Goal: Task Accomplishment & Management: Use online tool/utility

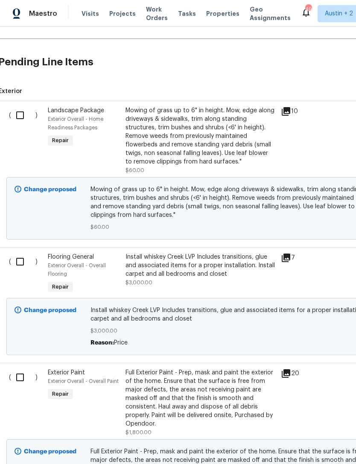
scroll to position [396, 7]
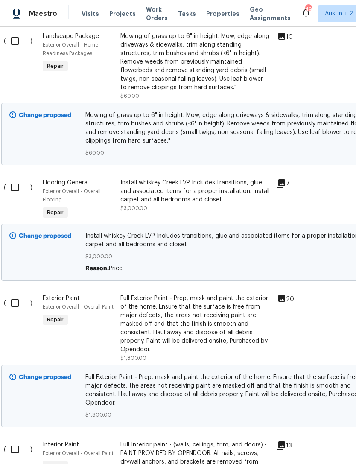
click at [16, 301] on input "checkbox" at bounding box center [18, 303] width 24 height 18
checkbox input "true"
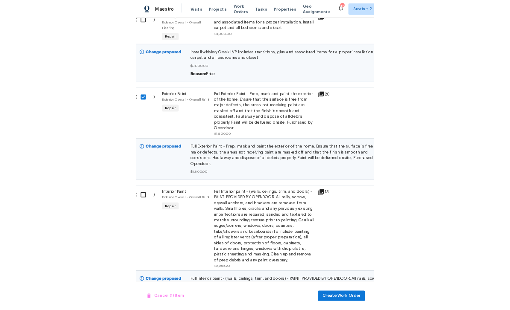
scroll to position [554, 10]
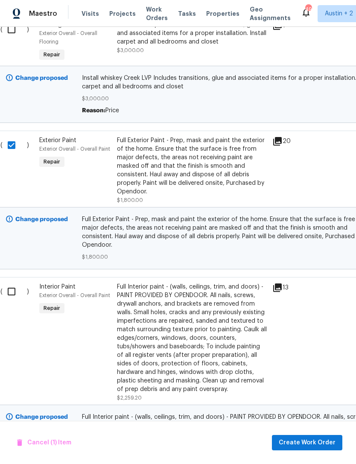
click at [13, 283] on input "checkbox" at bounding box center [15, 292] width 24 height 18
checkbox input "true"
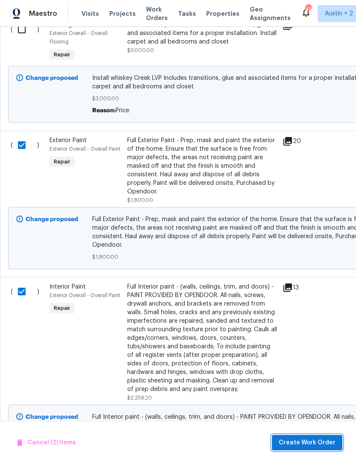
click at [328, 443] on span "Create Work Order" at bounding box center [307, 443] width 57 height 11
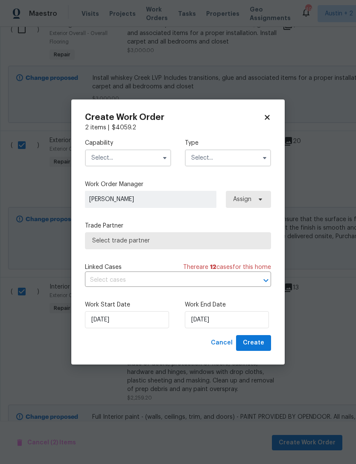
click at [149, 158] on input "text" at bounding box center [128, 157] width 86 height 17
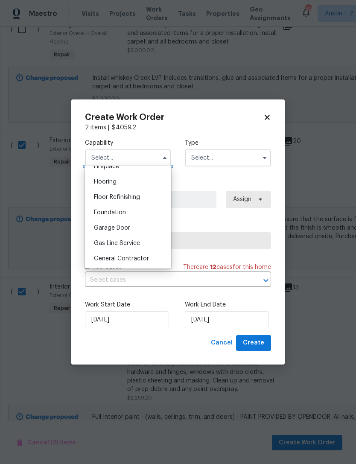
scroll to position [328, 0]
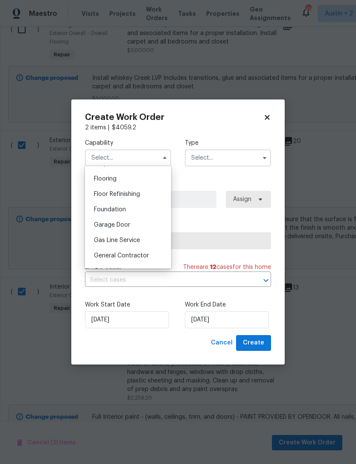
click at [150, 257] on div "General Contractor" at bounding box center [128, 255] width 82 height 15
type input "General Contractor"
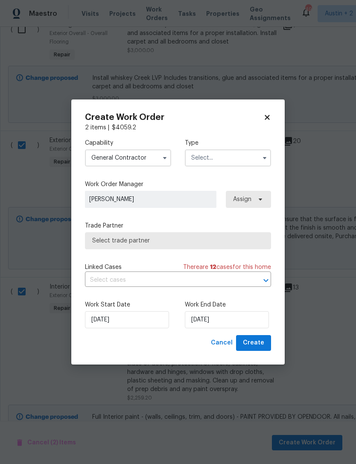
click at [240, 154] on input "text" at bounding box center [228, 157] width 86 height 17
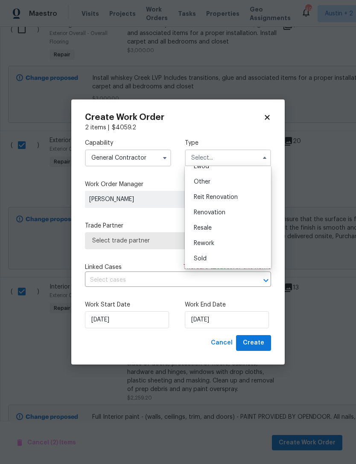
scroll to position [102, 0]
click at [240, 212] on div "Renovation" at bounding box center [228, 212] width 82 height 15
type input "Renovation"
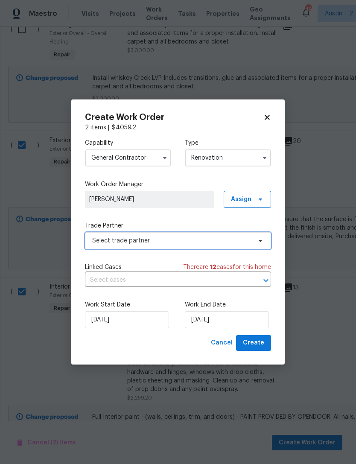
click at [238, 243] on span "Select trade partner" at bounding box center [171, 241] width 159 height 9
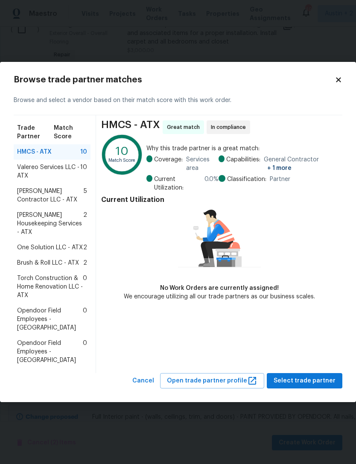
click at [28, 245] on span "One Solution LLC - ATX" at bounding box center [50, 247] width 66 height 9
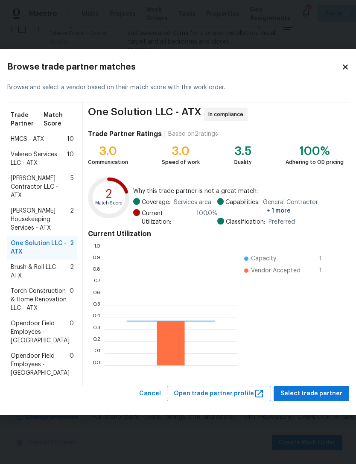
scroll to position [120, 132]
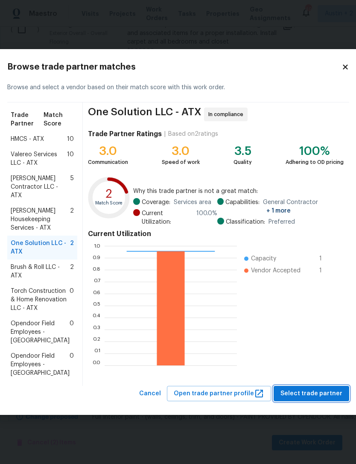
click at [321, 399] on span "Select trade partner" at bounding box center [311, 393] width 62 height 11
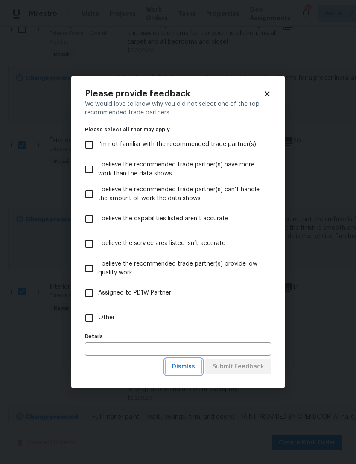
click at [193, 367] on span "Dismiss" at bounding box center [183, 367] width 23 height 11
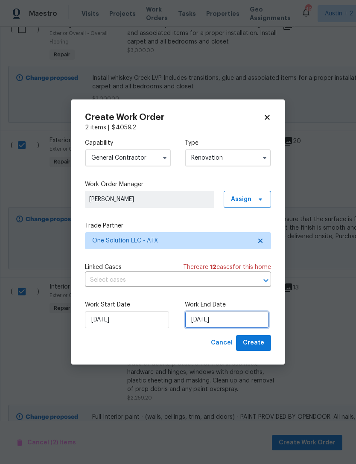
click at [245, 324] on input "[DATE]" at bounding box center [227, 319] width 84 height 17
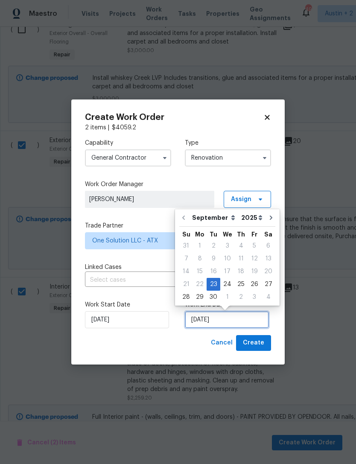
scroll to position [16, 0]
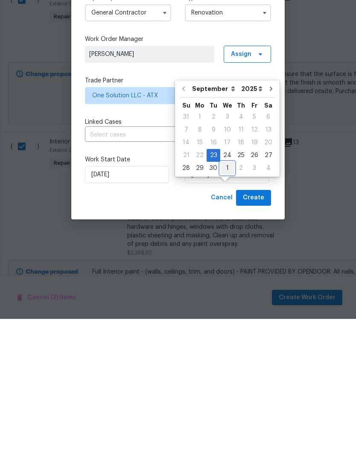
click at [227, 307] on div "1" at bounding box center [227, 313] width 14 height 12
type input "[DATE]"
select select "9"
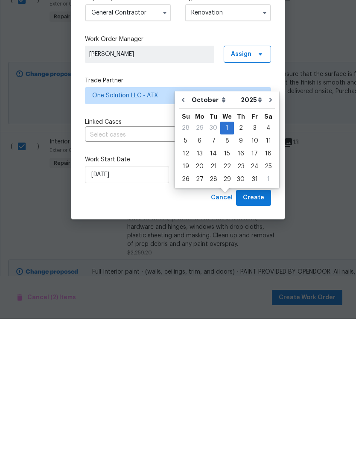
scroll to position [27, 0]
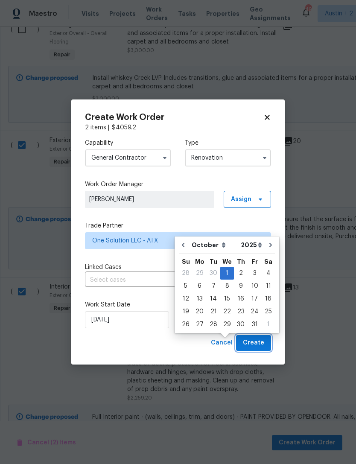
click at [266, 345] on button "Create" at bounding box center [253, 343] width 35 height 16
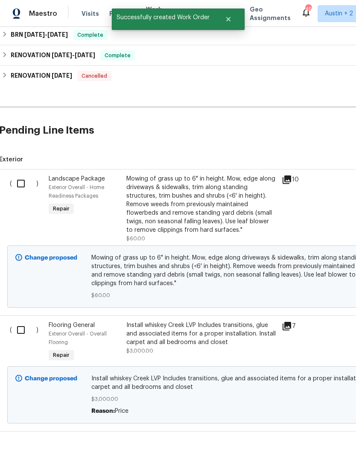
scroll to position [276, 0]
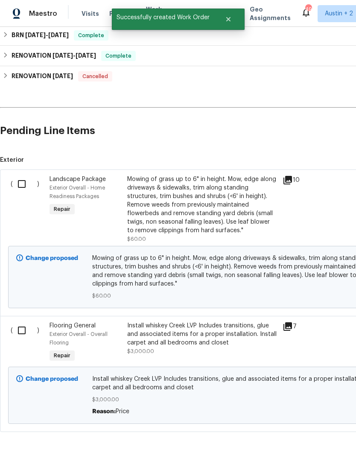
click at [23, 321] on input "checkbox" at bounding box center [25, 330] width 24 height 18
checkbox input "true"
click at [316, 440] on span "Create Work Order" at bounding box center [307, 443] width 57 height 11
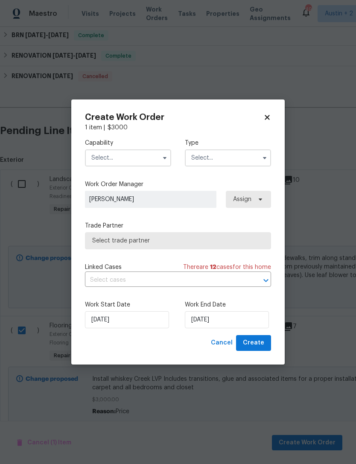
click at [148, 161] on input "text" at bounding box center [128, 157] width 86 height 17
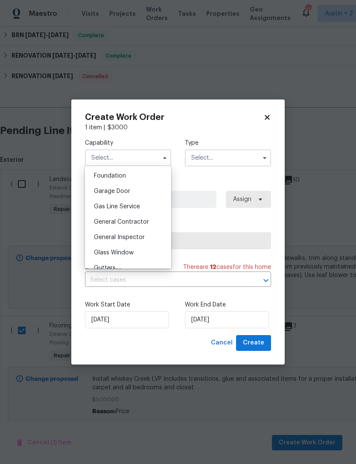
scroll to position [366, 0]
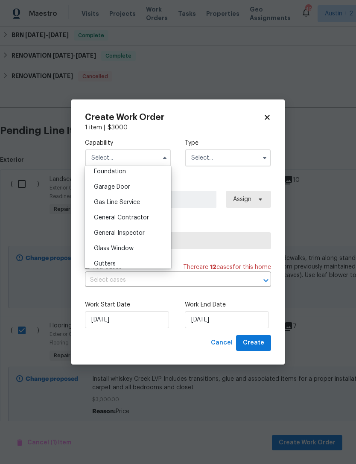
click at [105, 219] on span "General Contractor" at bounding box center [121, 218] width 55 height 6
type input "General Contractor"
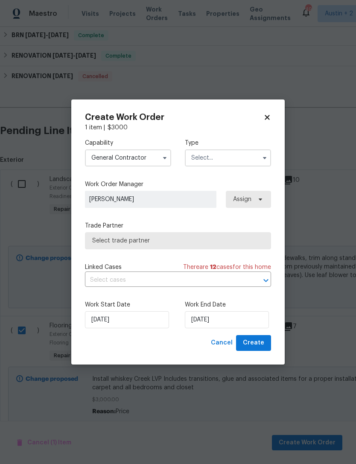
click at [237, 152] on input "text" at bounding box center [228, 157] width 86 height 17
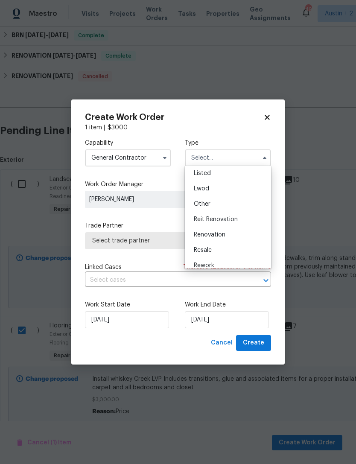
scroll to position [93, 0]
click at [244, 223] on div "Renovation" at bounding box center [228, 221] width 82 height 15
type input "Renovation"
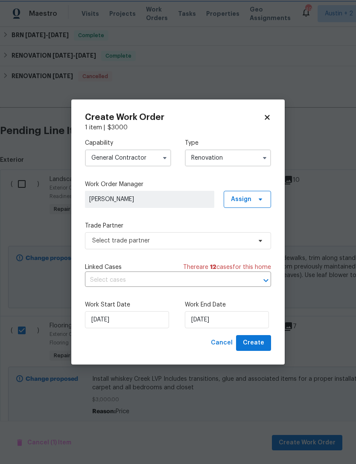
scroll to position [0, 0]
click at [262, 343] on span "Create" at bounding box center [253, 343] width 21 height 11
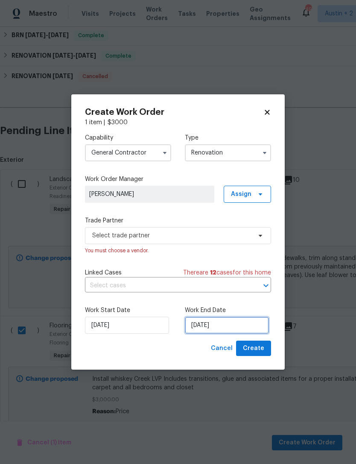
click at [239, 327] on input "[DATE]" at bounding box center [227, 325] width 84 height 17
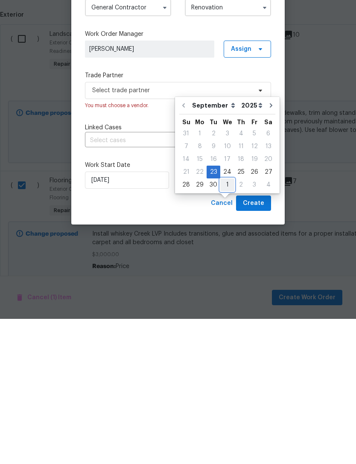
click at [227, 324] on div "1" at bounding box center [227, 330] width 14 height 12
type input "[DATE]"
select select "9"
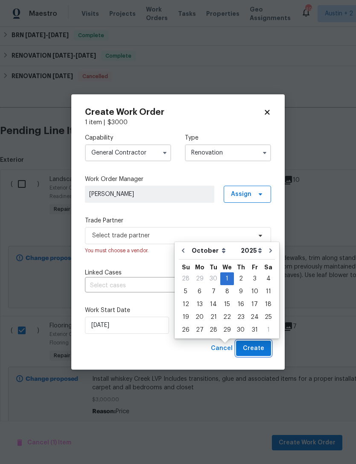
click at [266, 349] on button "Create" at bounding box center [253, 349] width 35 height 16
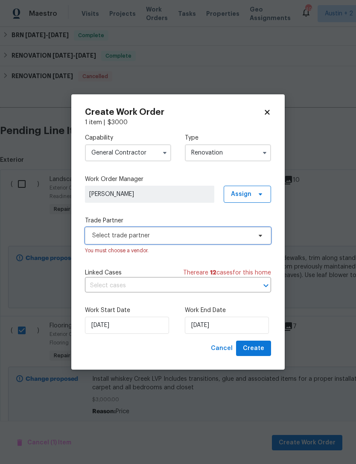
click at [190, 237] on span "Select trade partner" at bounding box center [171, 235] width 159 height 9
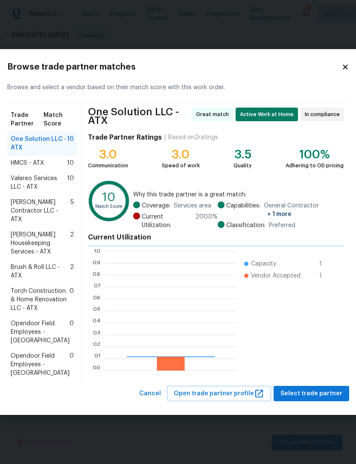
scroll to position [120, 132]
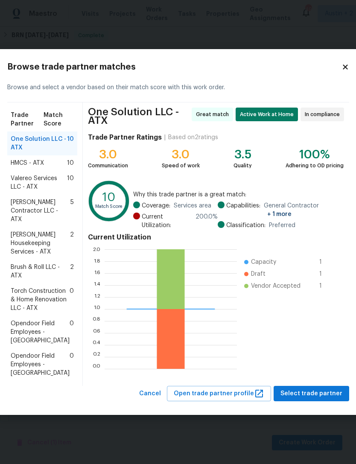
click at [343, 64] on icon at bounding box center [345, 66] width 5 height 5
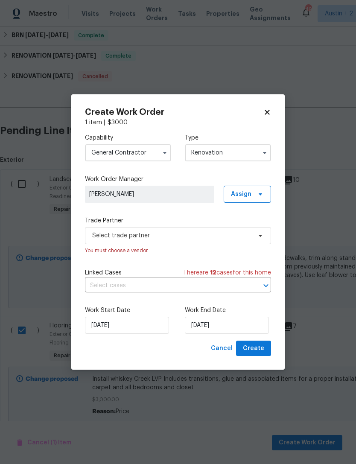
click at [158, 154] on input "General Contractor" at bounding box center [128, 152] width 86 height 17
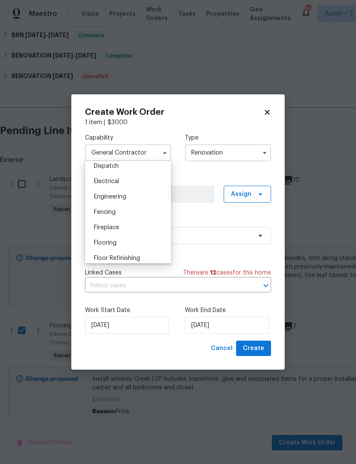
scroll to position [260, 0]
click at [154, 246] on div "Flooring" at bounding box center [128, 241] width 82 height 15
type input "Flooring"
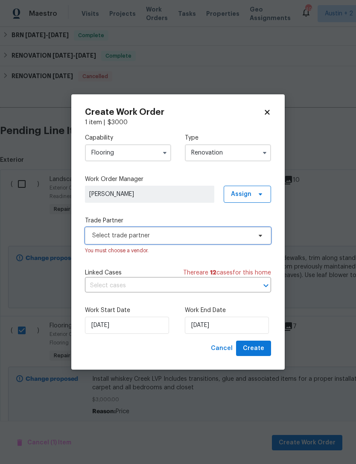
click at [220, 234] on span "Select trade partner" at bounding box center [171, 235] width 159 height 9
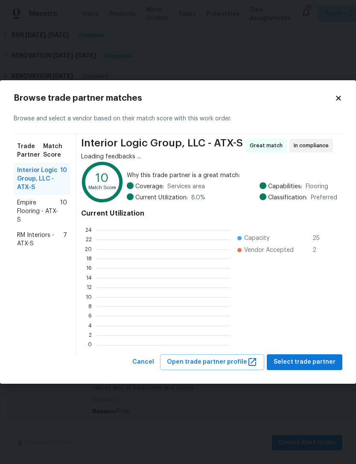
scroll to position [120, 134]
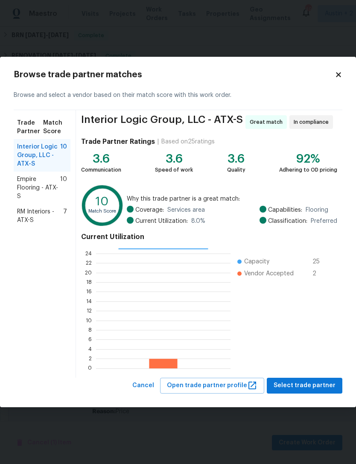
click at [32, 220] on span "RM Interiors - ATX-S" at bounding box center [40, 215] width 46 height 17
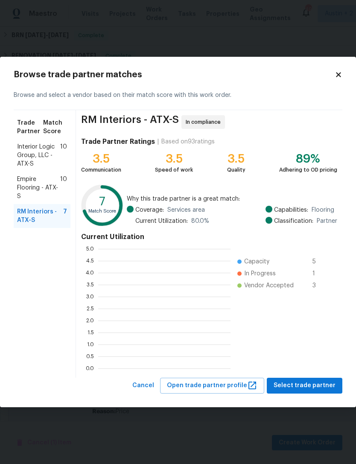
scroll to position [120, 132]
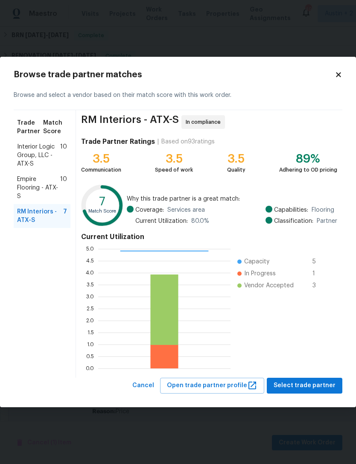
click at [319, 384] on span "Select trade partner" at bounding box center [305, 385] width 62 height 11
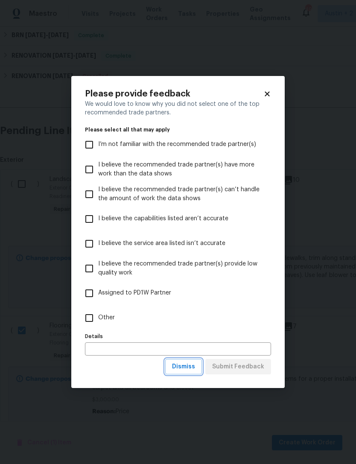
click at [191, 365] on span "Dismiss" at bounding box center [183, 367] width 23 height 11
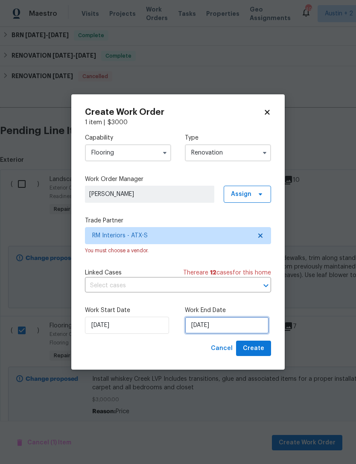
click at [253, 324] on input "[DATE]" at bounding box center [227, 325] width 84 height 17
select select "9"
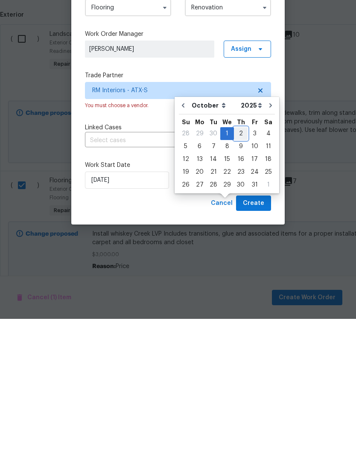
click at [239, 273] on div "2" at bounding box center [241, 279] width 14 height 12
type input "[DATE]"
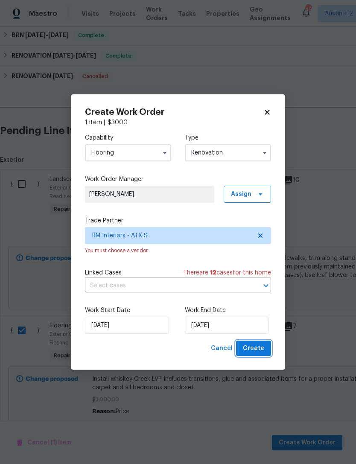
click at [262, 349] on span "Create" at bounding box center [253, 348] width 21 height 11
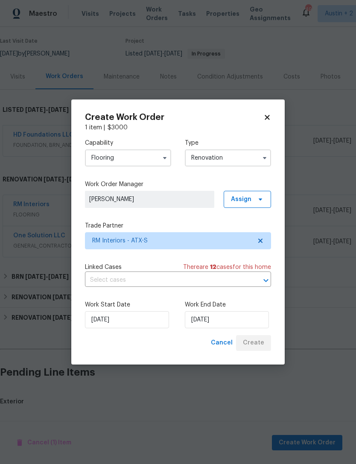
scroll to position [38, 0]
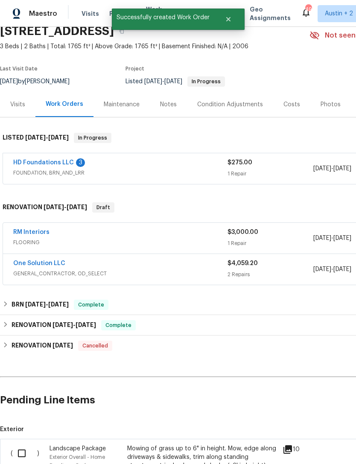
click at [21, 444] on input "checkbox" at bounding box center [25, 453] width 24 height 18
checkbox input "true"
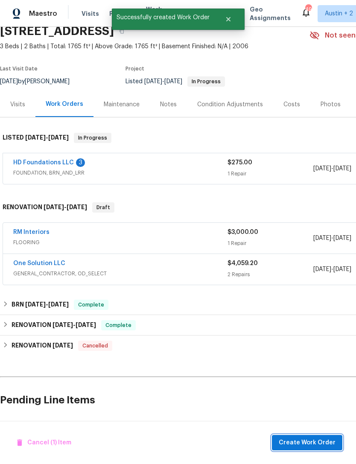
click at [321, 443] on span "Create Work Order" at bounding box center [307, 443] width 57 height 11
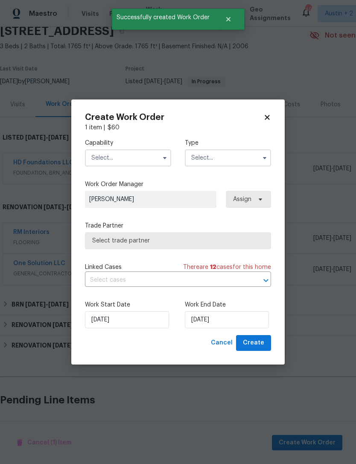
click at [102, 159] on input "text" at bounding box center [128, 157] width 86 height 17
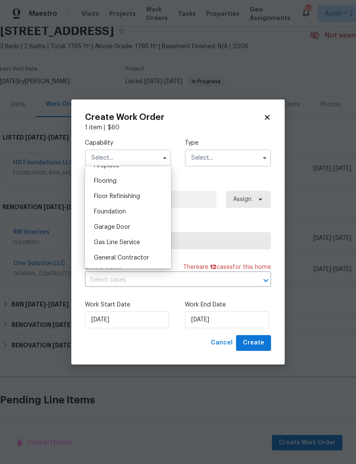
scroll to position [327, 0]
click at [102, 258] on span "General Contractor" at bounding box center [121, 257] width 55 height 6
type input "General Contractor"
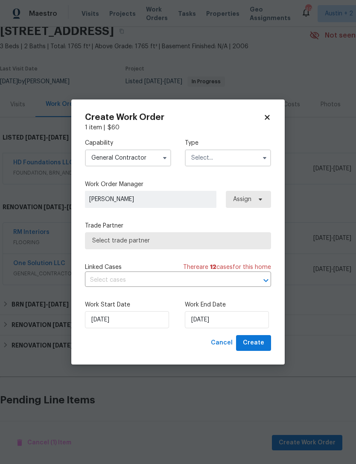
click at [242, 155] on input "text" at bounding box center [228, 157] width 86 height 17
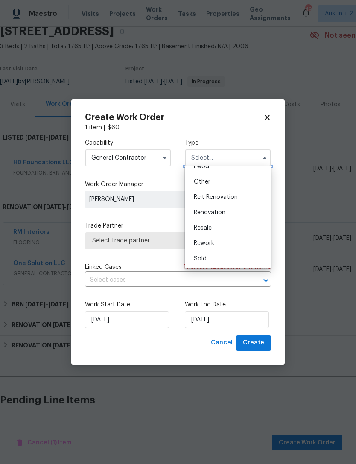
scroll to position [102, 0]
click at [244, 215] on div "Renovation" at bounding box center [228, 212] width 82 height 15
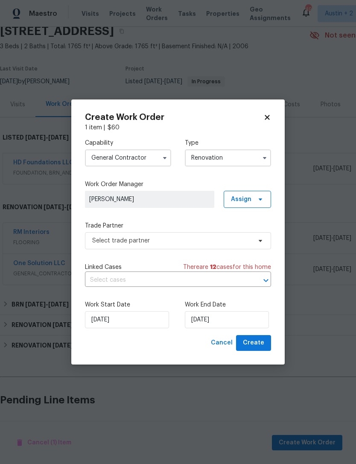
type input "Renovation"
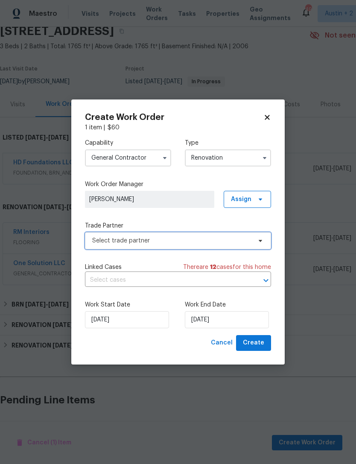
click at [230, 241] on span "Select trade partner" at bounding box center [171, 241] width 159 height 9
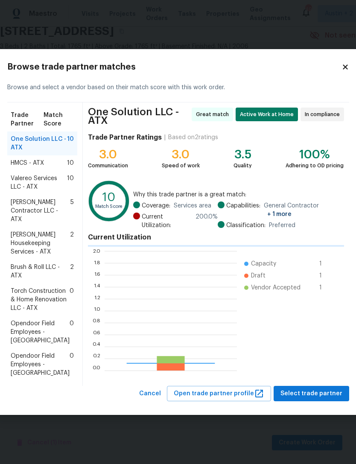
scroll to position [120, 132]
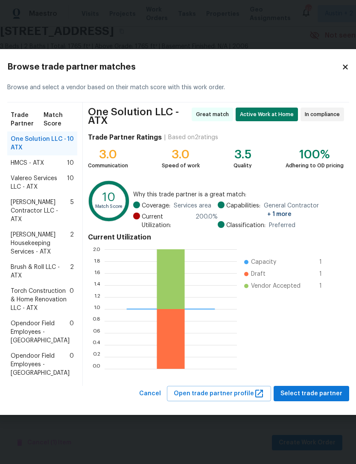
click at [33, 240] on span "[PERSON_NAME] Housekeeping Services - ATX" at bounding box center [40, 244] width 59 height 26
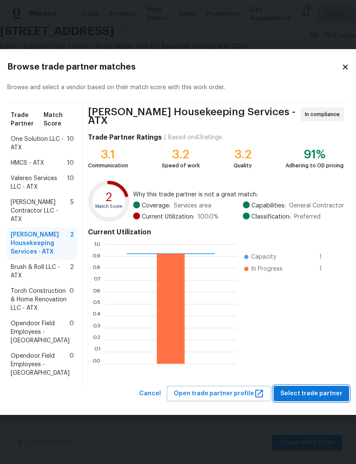
click at [322, 399] on span "Select trade partner" at bounding box center [311, 393] width 62 height 11
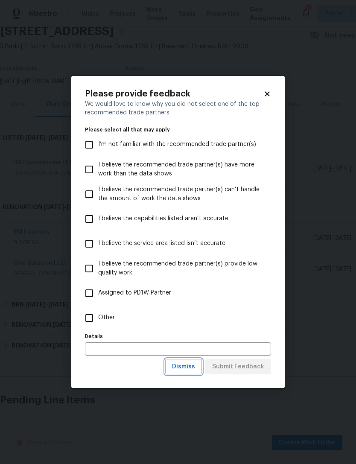
click at [194, 373] on button "Dismiss" at bounding box center [183, 367] width 37 height 16
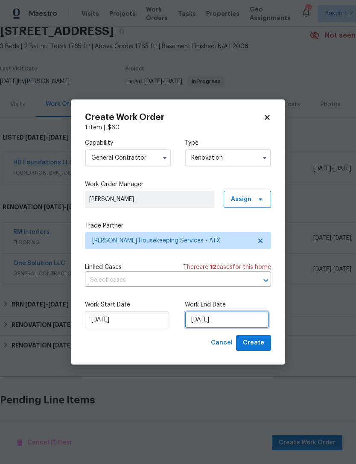
click at [248, 318] on input "[DATE]" at bounding box center [227, 319] width 84 height 17
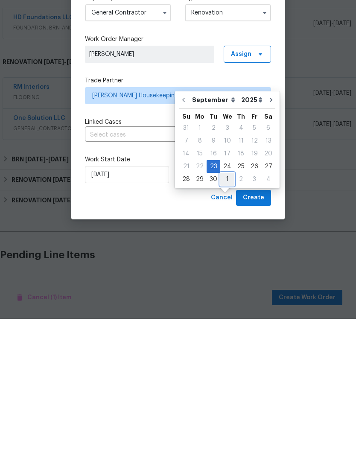
click at [228, 318] on div "1" at bounding box center [227, 324] width 14 height 12
type input "[DATE]"
select select "9"
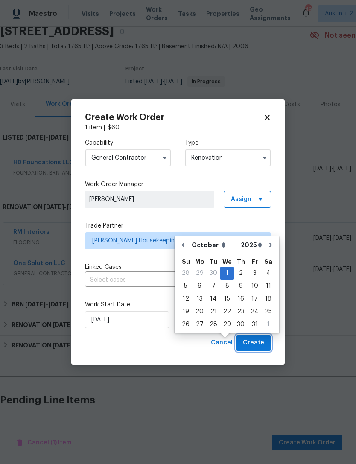
click at [264, 346] on button "Create" at bounding box center [253, 343] width 35 height 16
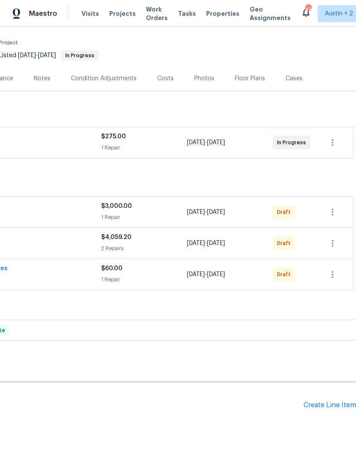
scroll to position [64, 126]
click at [337, 269] on icon "button" at bounding box center [332, 274] width 10 height 10
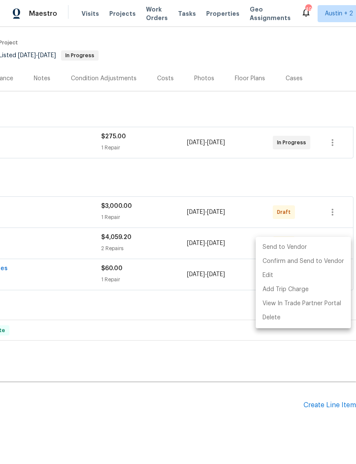
click at [327, 246] on li "Send to Vendor" at bounding box center [303, 247] width 95 height 14
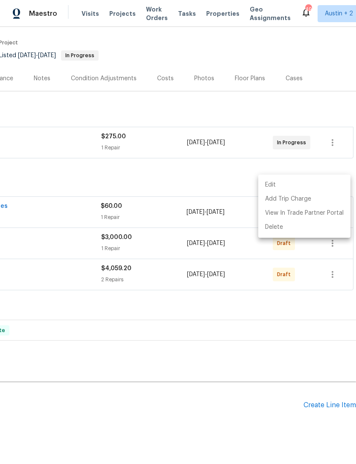
click at [336, 276] on div at bounding box center [178, 232] width 356 height 464
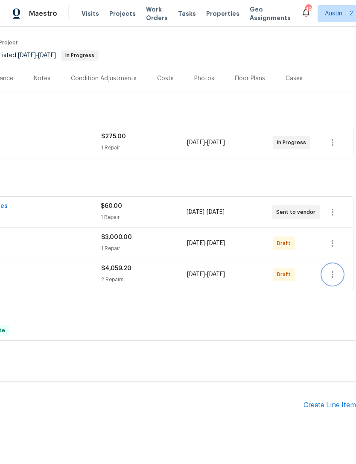
click at [336, 269] on icon "button" at bounding box center [332, 274] width 10 height 10
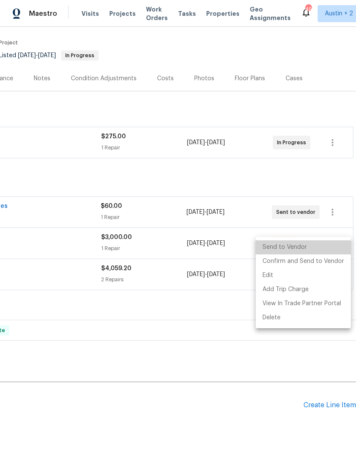
click at [328, 247] on li "Send to Vendor" at bounding box center [303, 247] width 95 height 14
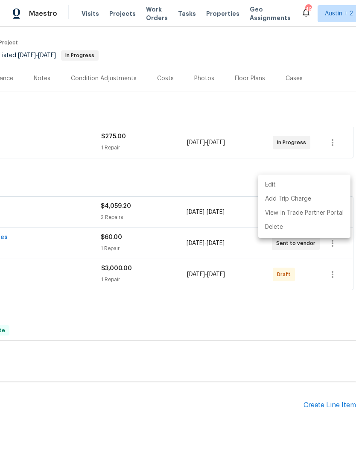
click at [336, 277] on div at bounding box center [178, 232] width 356 height 464
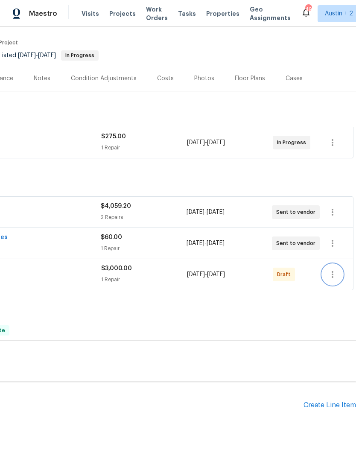
click at [336, 269] on icon "button" at bounding box center [332, 274] width 10 height 10
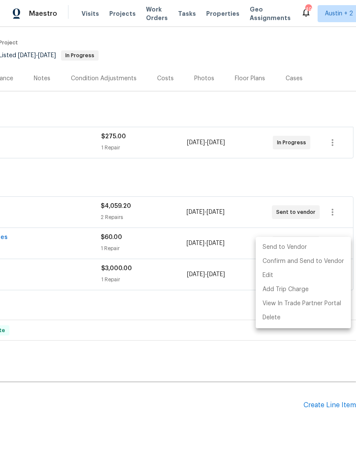
click at [328, 248] on li "Send to Vendor" at bounding box center [303, 247] width 95 height 14
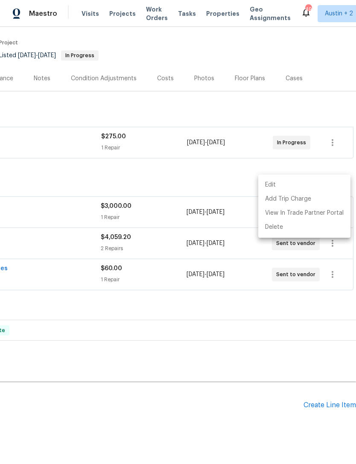
click at [332, 148] on div at bounding box center [178, 232] width 356 height 464
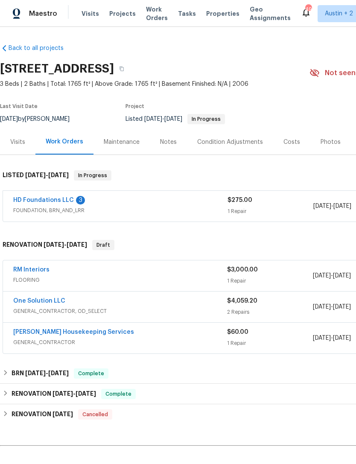
scroll to position [0, 0]
